Goal: Task Accomplishment & Management: Use online tool/utility

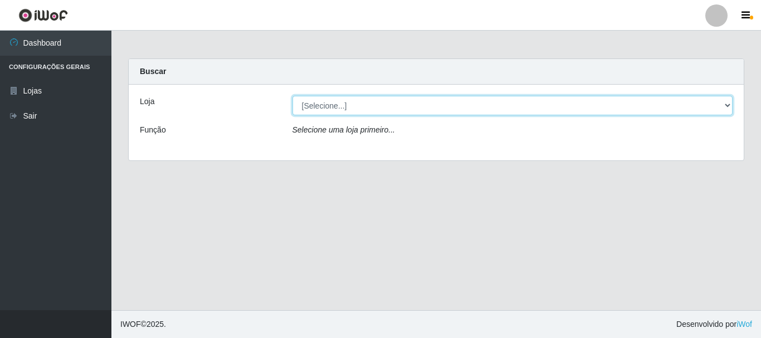
click at [725, 105] on select "[Selecione...] Super Vilton" at bounding box center [512, 105] width 441 height 19
select select "379"
click at [292, 96] on select "[Selecione...] Super Vilton" at bounding box center [512, 105] width 441 height 19
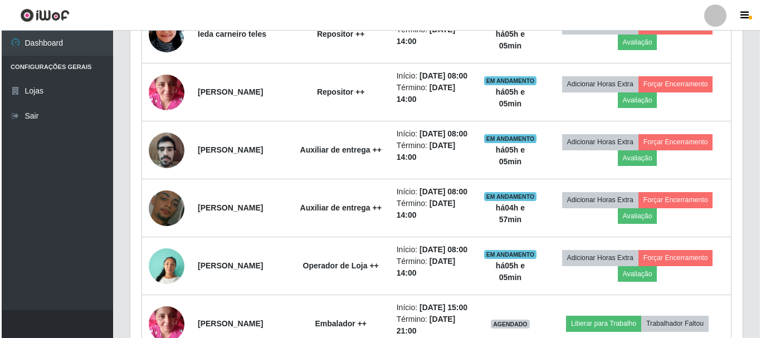
scroll to position [947, 0]
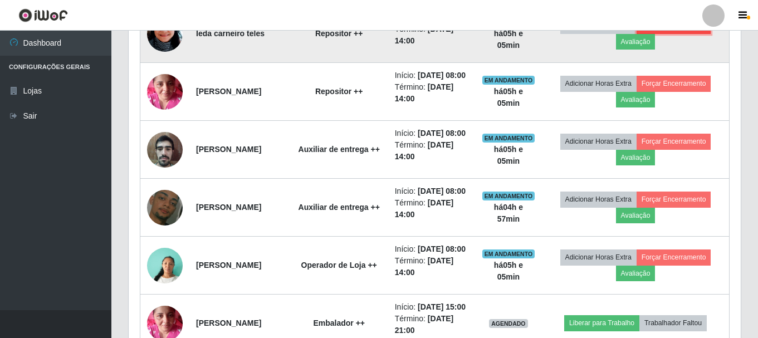
click at [703, 33] on button "Forçar Encerramento" at bounding box center [674, 26] width 75 height 16
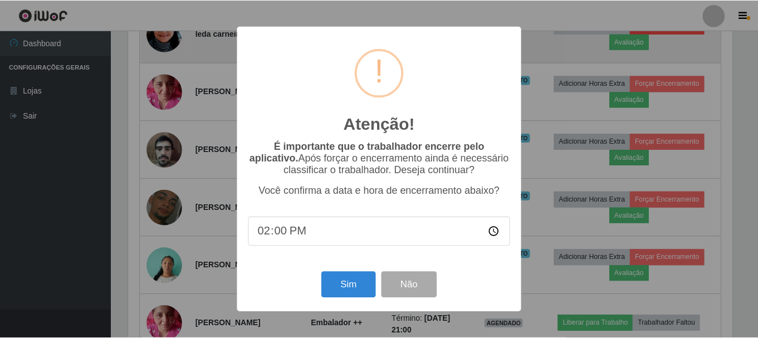
scroll to position [231, 606]
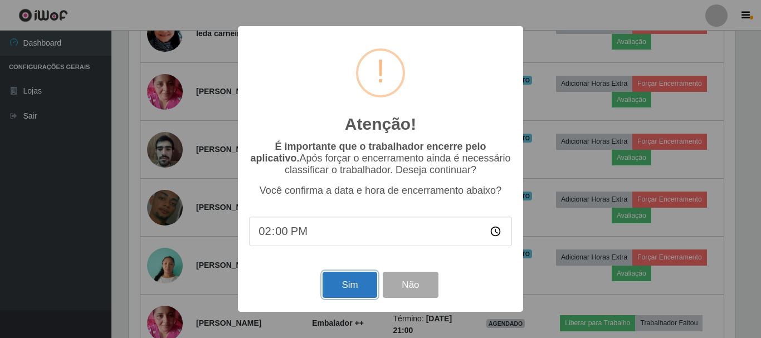
click at [339, 281] on button "Sim" at bounding box center [349, 285] width 54 height 26
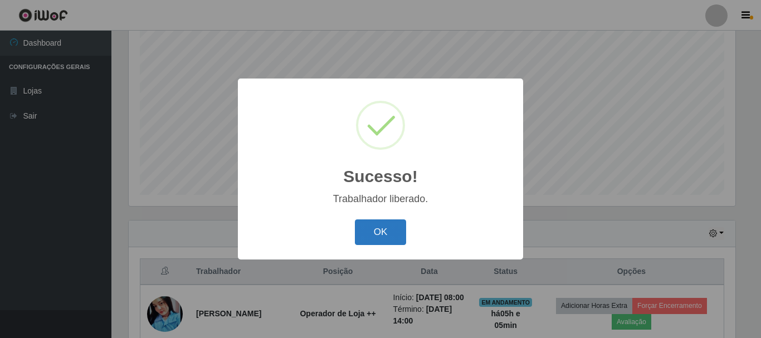
click at [393, 237] on button "OK" at bounding box center [381, 232] width 52 height 26
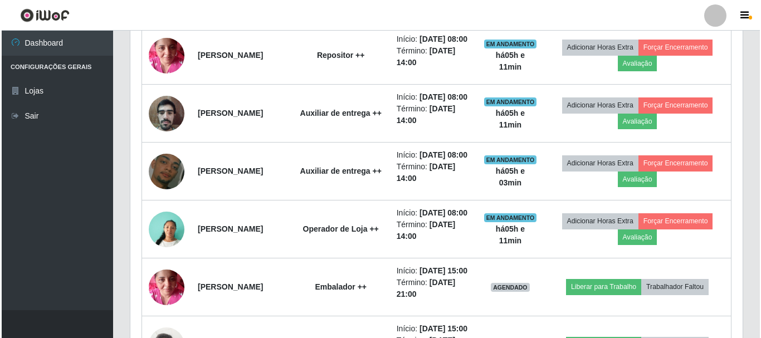
scroll to position [927, 0]
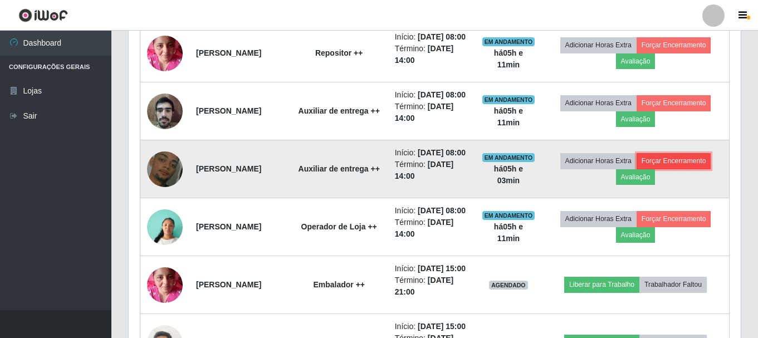
click at [672, 169] on button "Forçar Encerramento" at bounding box center [674, 161] width 75 height 16
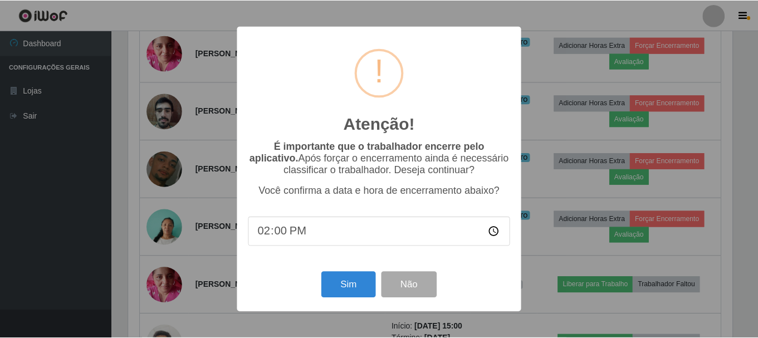
scroll to position [231, 606]
type input "13:12"
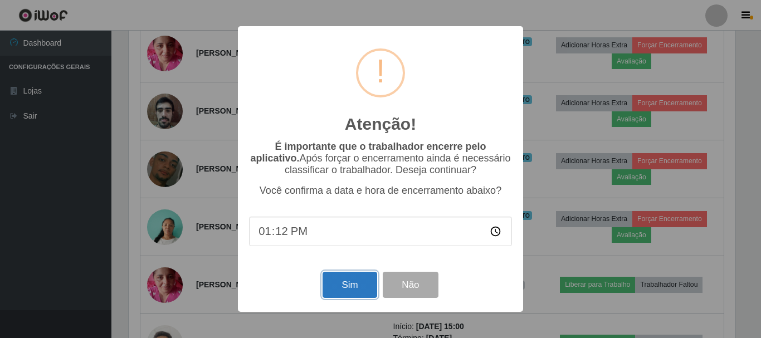
click at [353, 281] on button "Sim" at bounding box center [349, 285] width 54 height 26
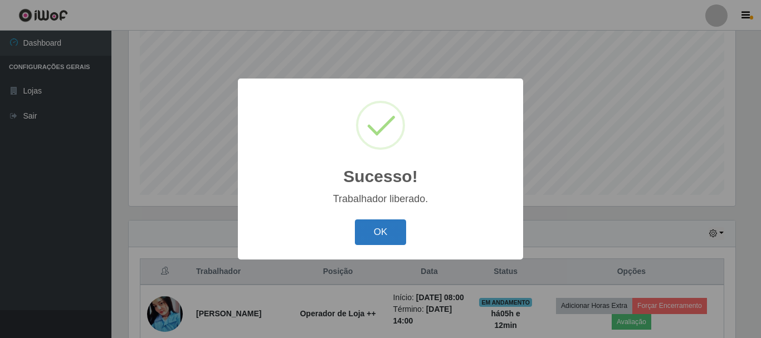
click at [387, 236] on button "OK" at bounding box center [381, 232] width 52 height 26
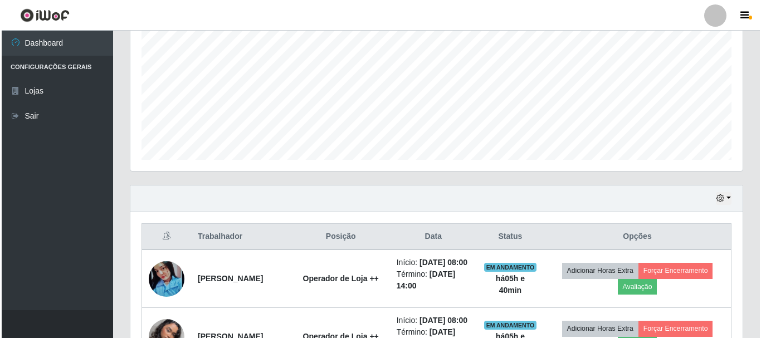
scroll to position [370, 0]
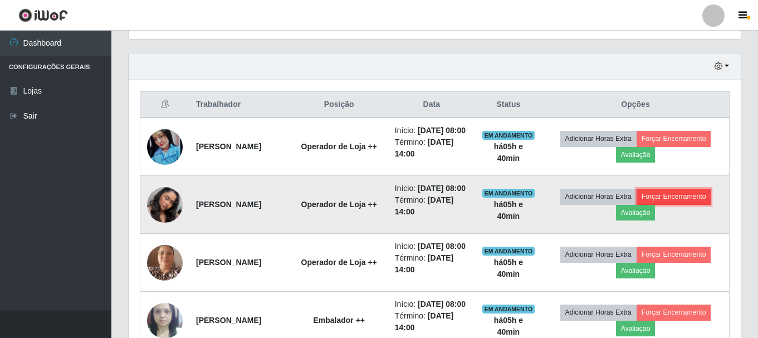
click at [672, 204] on button "Forçar Encerramento" at bounding box center [674, 197] width 75 height 16
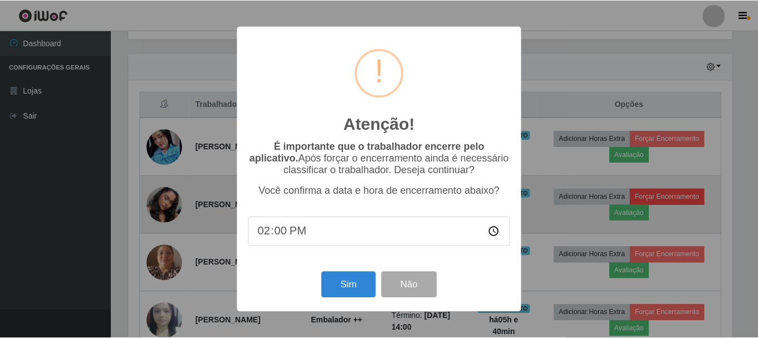
scroll to position [231, 606]
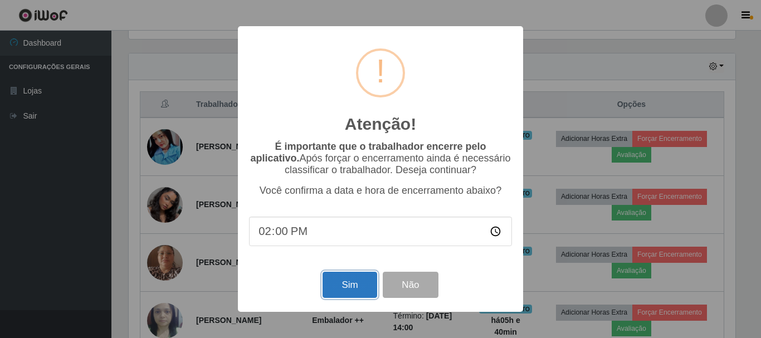
click at [360, 292] on button "Sim" at bounding box center [349, 285] width 54 height 26
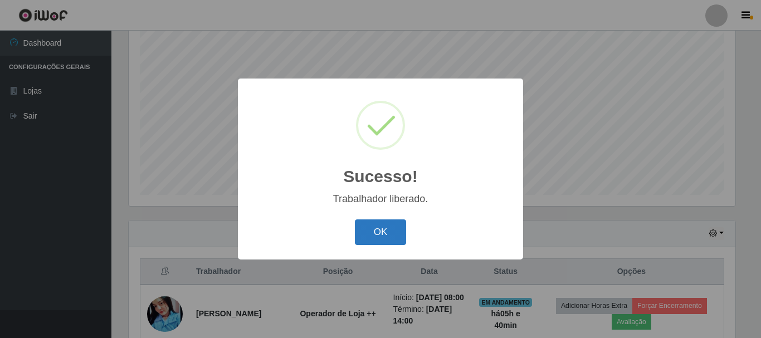
click at [380, 224] on button "OK" at bounding box center [381, 232] width 52 height 26
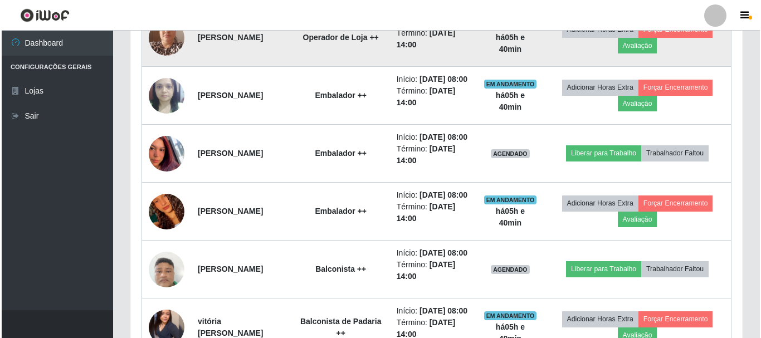
scroll to position [593, 0]
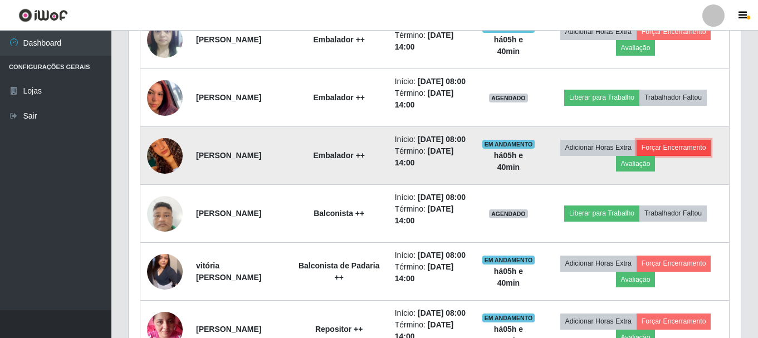
click at [683, 155] on button "Forçar Encerramento" at bounding box center [674, 148] width 75 height 16
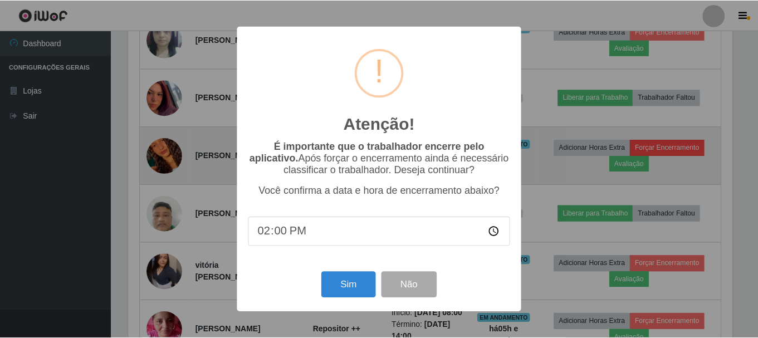
scroll to position [231, 606]
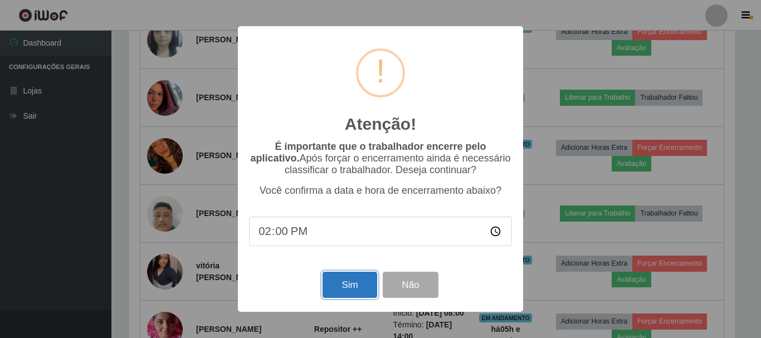
click at [327, 287] on button "Sim" at bounding box center [349, 285] width 54 height 26
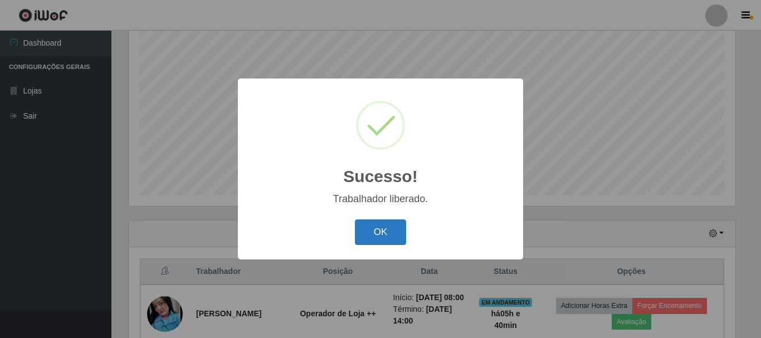
click at [393, 233] on button "OK" at bounding box center [381, 232] width 52 height 26
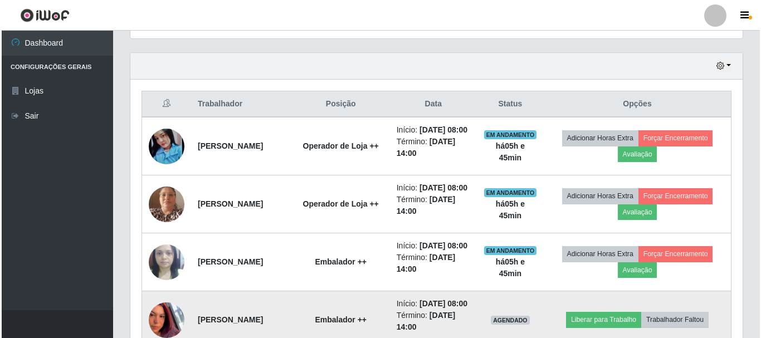
scroll to position [370, 0]
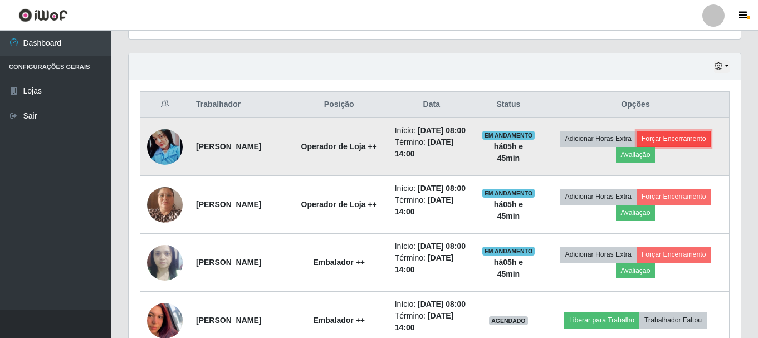
click at [681, 145] on button "Forçar Encerramento" at bounding box center [674, 139] width 75 height 16
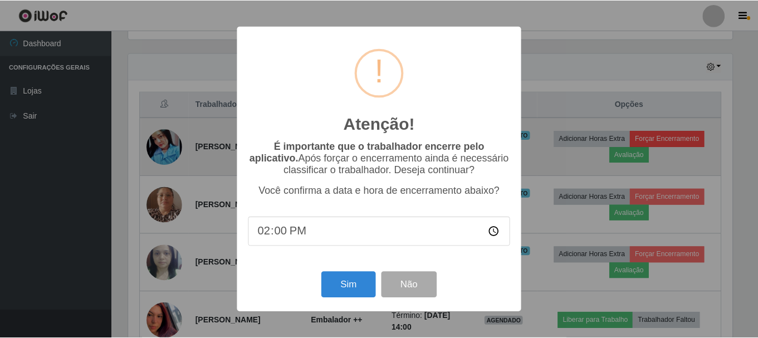
scroll to position [231, 606]
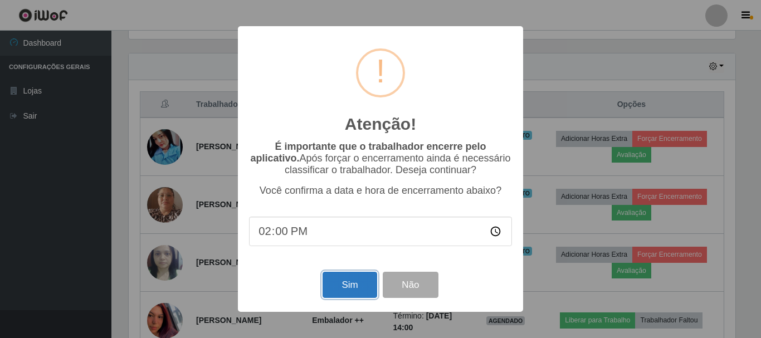
click at [361, 287] on button "Sim" at bounding box center [349, 285] width 54 height 26
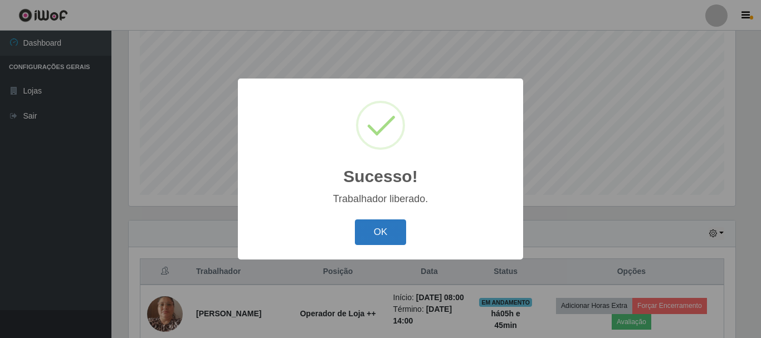
click at [378, 233] on button "OK" at bounding box center [381, 232] width 52 height 26
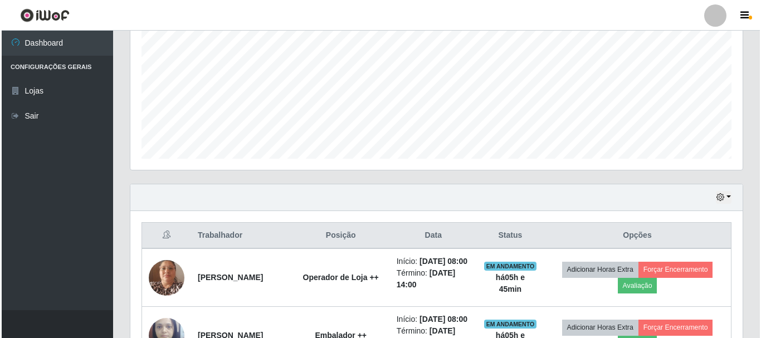
scroll to position [315, 0]
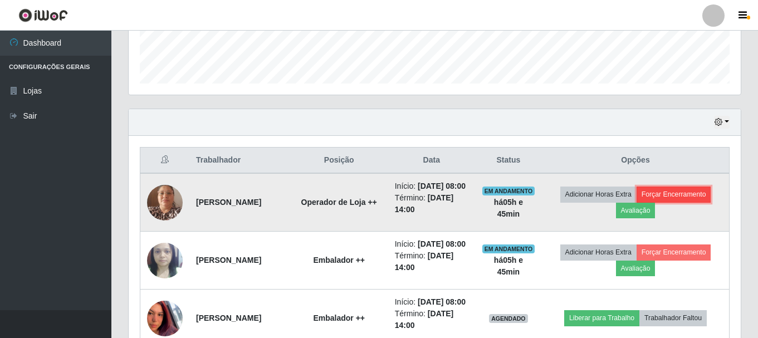
click at [683, 196] on button "Forçar Encerramento" at bounding box center [674, 195] width 75 height 16
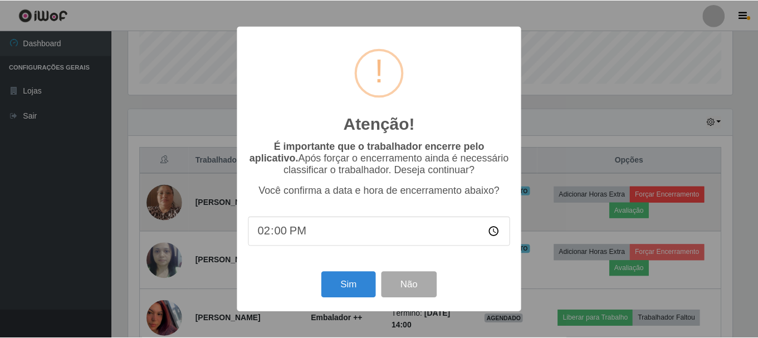
scroll to position [231, 606]
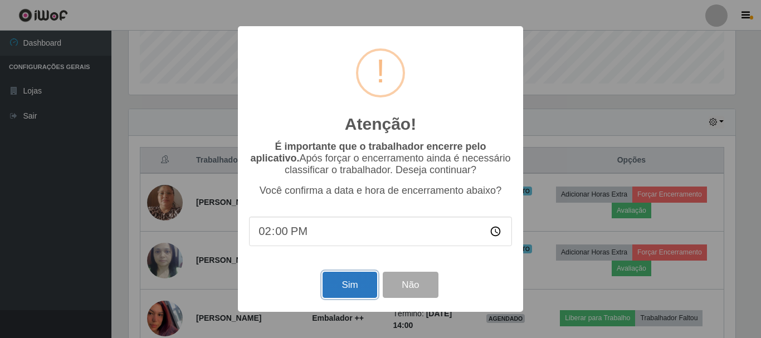
click at [346, 282] on button "Sim" at bounding box center [349, 285] width 54 height 26
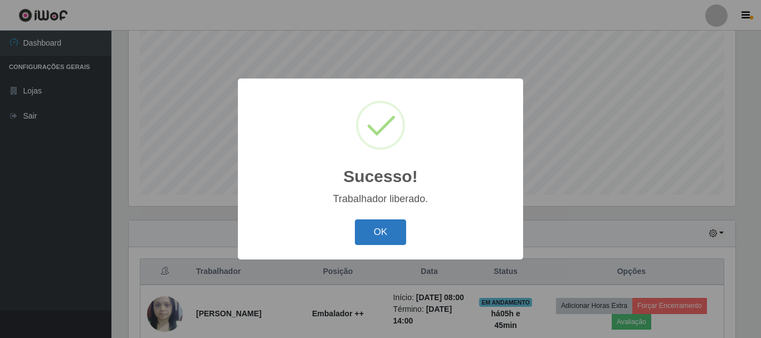
click at [379, 234] on button "OK" at bounding box center [381, 232] width 52 height 26
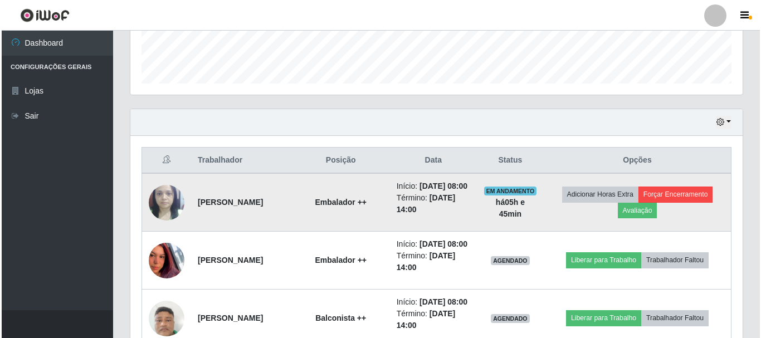
scroll to position [231, 612]
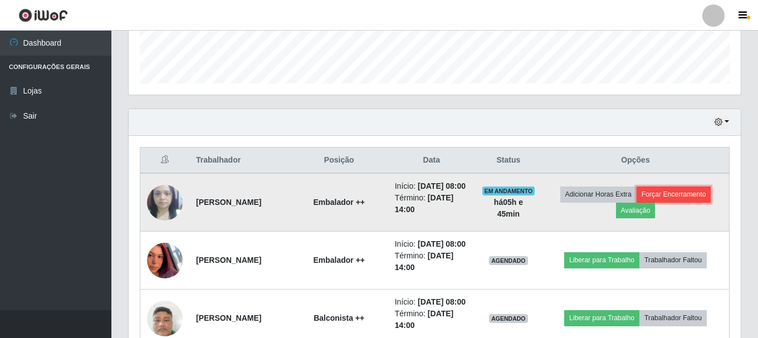
click at [692, 202] on button "Forçar Encerramento" at bounding box center [674, 195] width 75 height 16
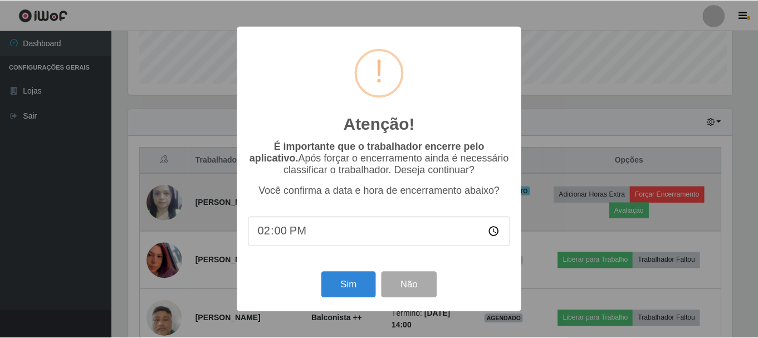
scroll to position [231, 606]
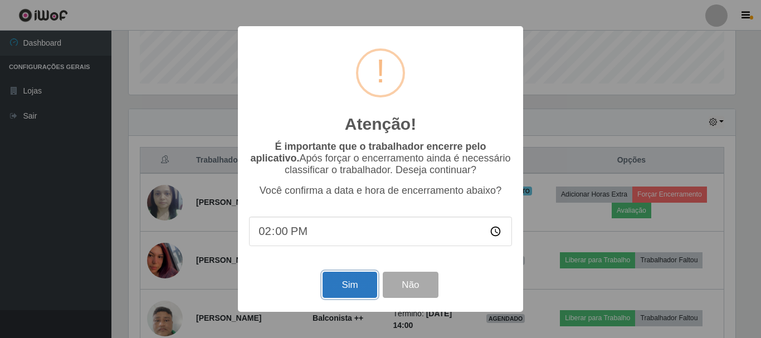
click at [336, 295] on button "Sim" at bounding box center [349, 285] width 54 height 26
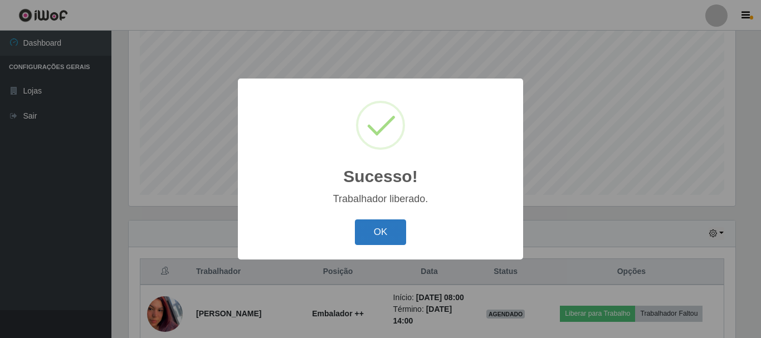
click at [356, 232] on button "OK" at bounding box center [381, 232] width 52 height 26
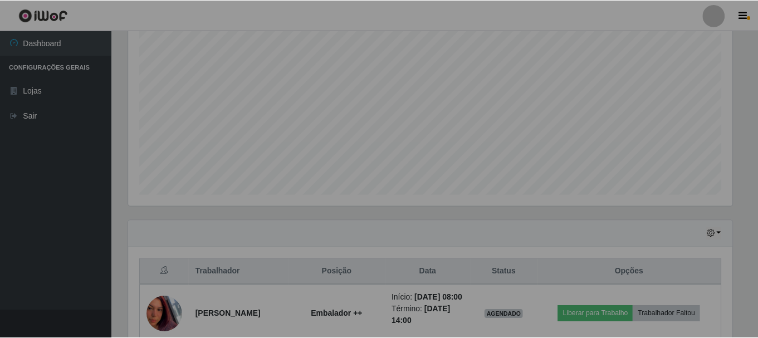
scroll to position [0, 0]
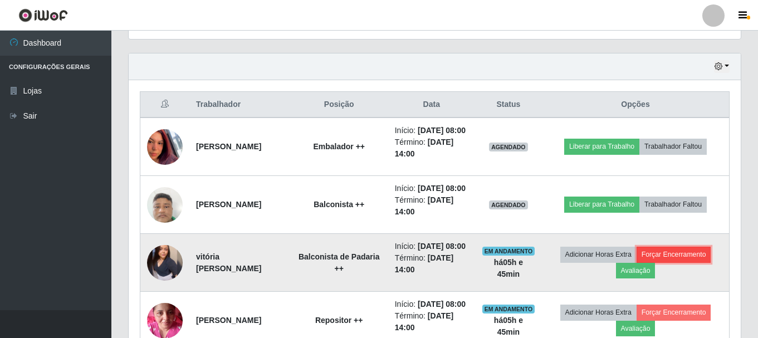
click at [688, 262] on button "Forçar Encerramento" at bounding box center [674, 255] width 75 height 16
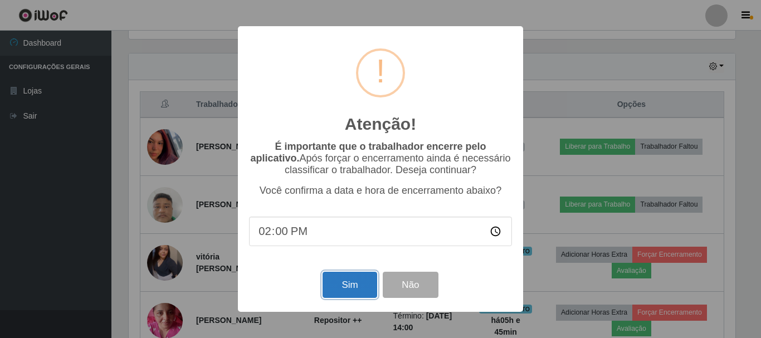
click at [338, 286] on button "Sim" at bounding box center [349, 285] width 54 height 26
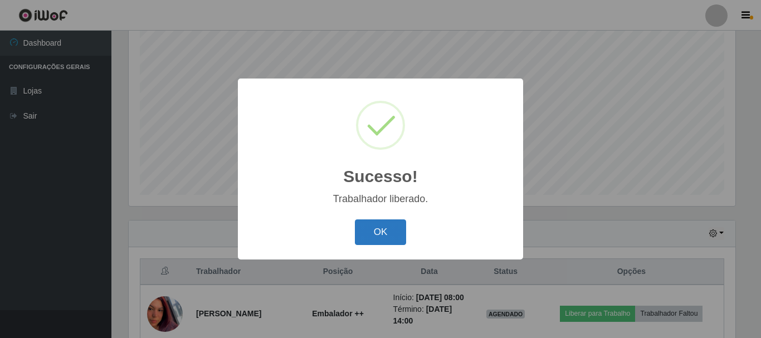
click at [394, 235] on button "OK" at bounding box center [381, 232] width 52 height 26
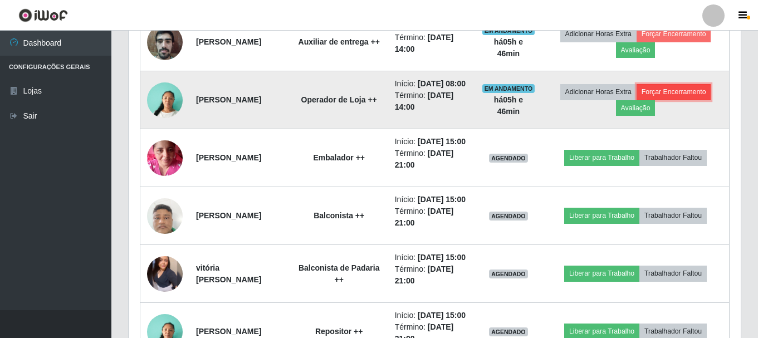
click at [676, 100] on button "Forçar Encerramento" at bounding box center [674, 92] width 75 height 16
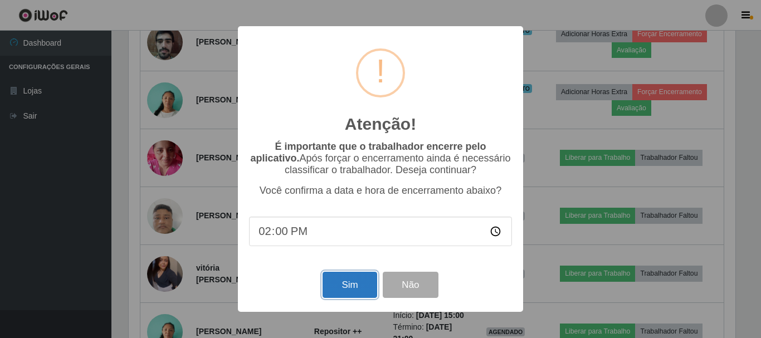
click at [346, 295] on button "Sim" at bounding box center [349, 285] width 54 height 26
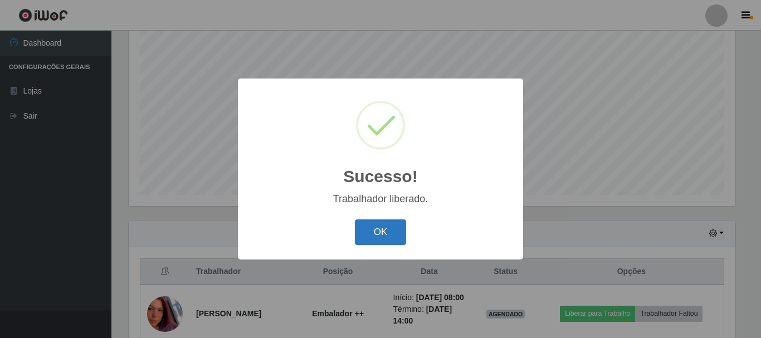
click at [394, 233] on button "OK" at bounding box center [381, 232] width 52 height 26
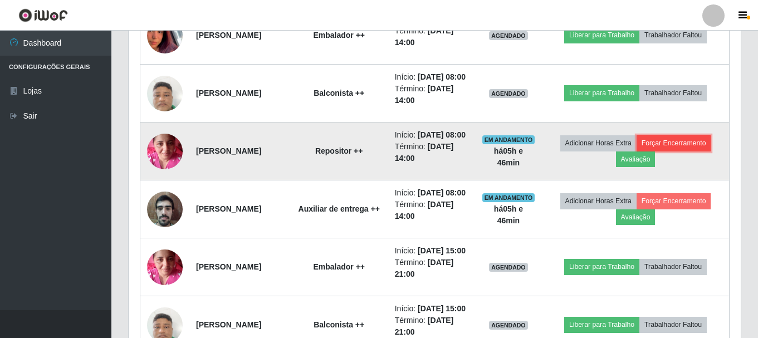
click at [678, 151] on button "Forçar Encerramento" at bounding box center [674, 143] width 75 height 16
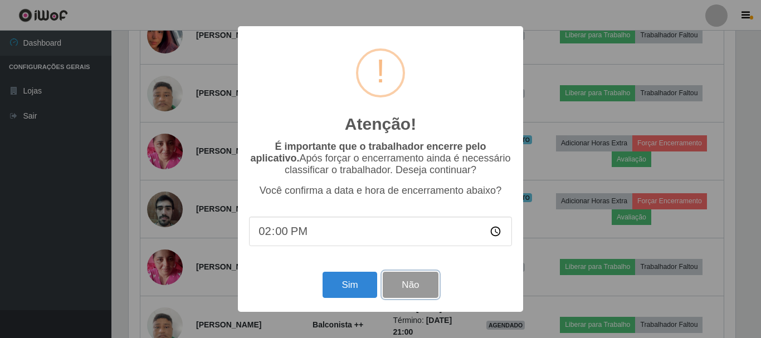
click at [396, 292] on button "Não" at bounding box center [410, 285] width 55 height 26
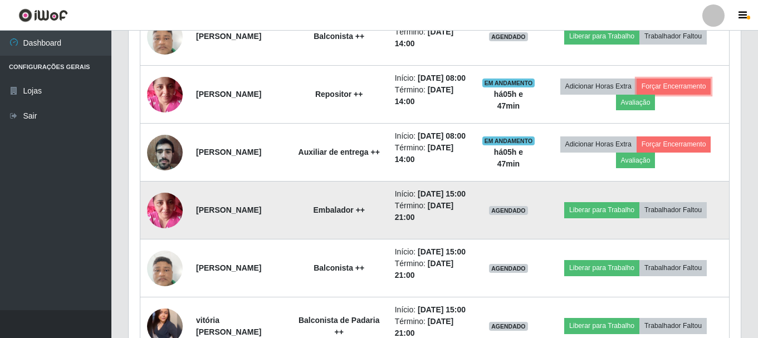
scroll to position [557, 0]
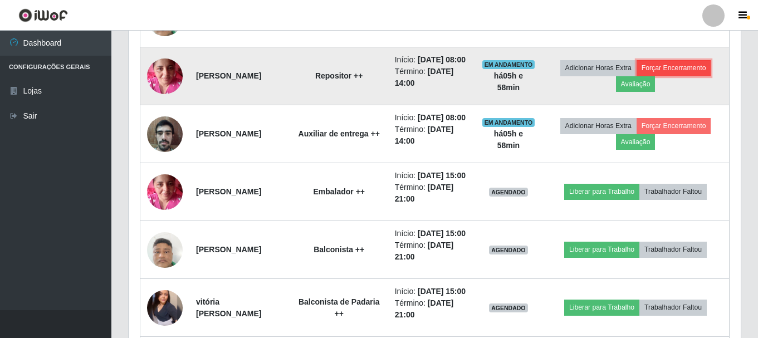
click at [687, 76] on button "Forçar Encerramento" at bounding box center [674, 68] width 75 height 16
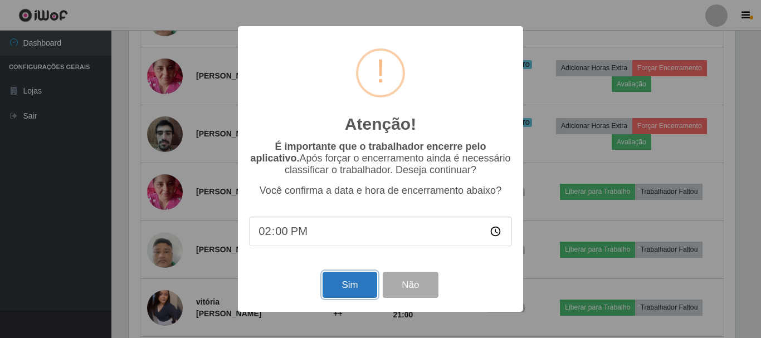
click at [354, 288] on button "Sim" at bounding box center [349, 285] width 54 height 26
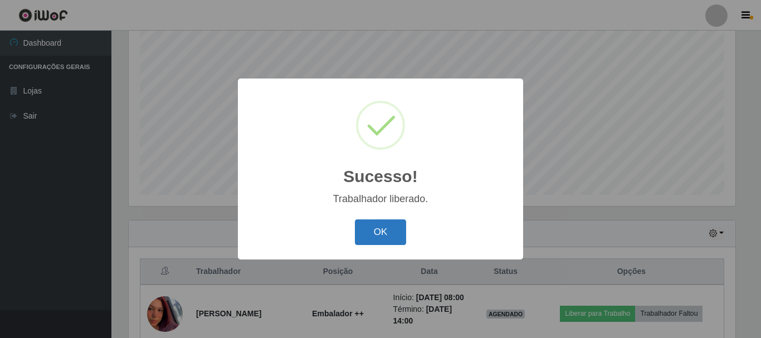
click at [375, 229] on button "OK" at bounding box center [381, 232] width 52 height 26
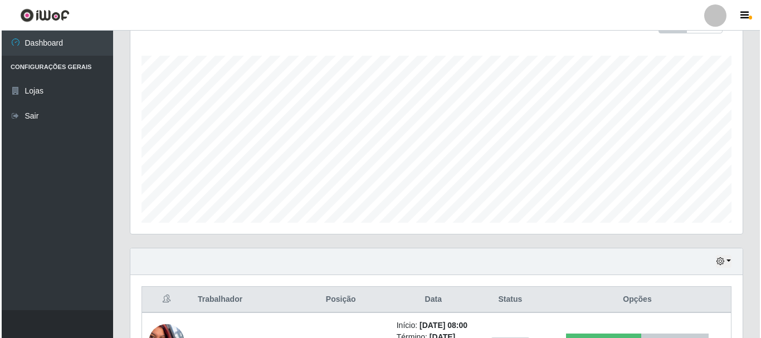
scroll to position [398, 0]
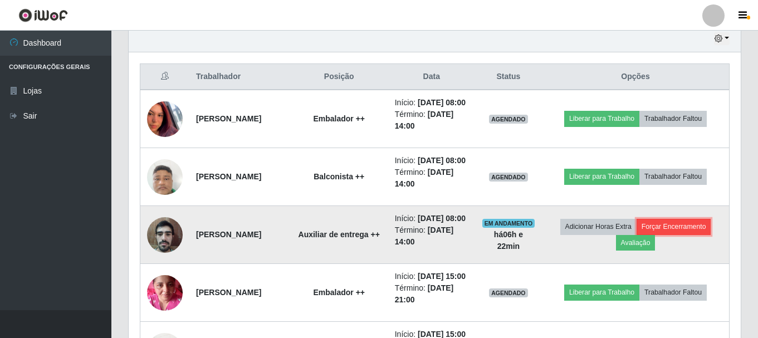
click at [678, 234] on button "Forçar Encerramento" at bounding box center [674, 227] width 75 height 16
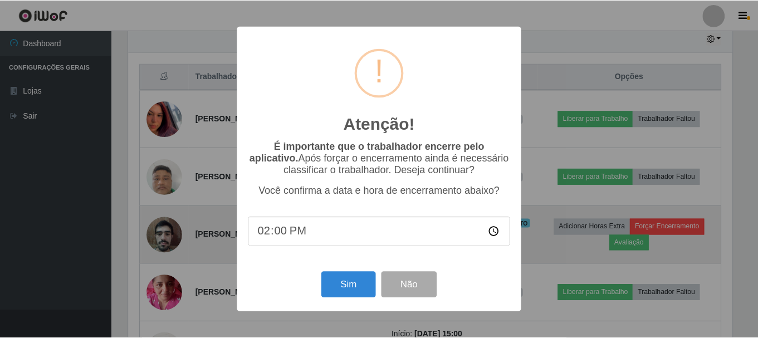
scroll to position [231, 606]
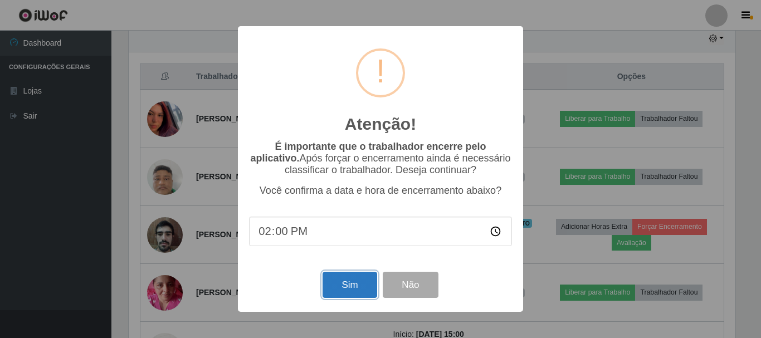
click at [353, 283] on button "Sim" at bounding box center [349, 285] width 54 height 26
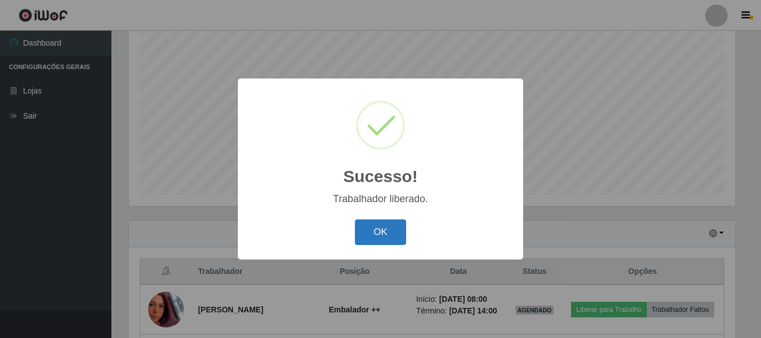
click at [390, 237] on button "OK" at bounding box center [381, 232] width 52 height 26
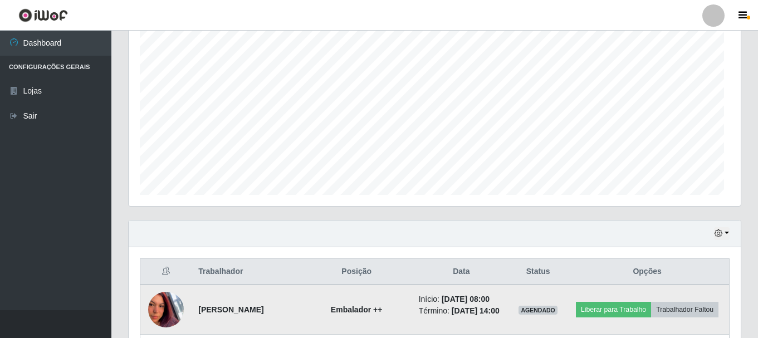
scroll to position [231, 612]
